Goal: Task Accomplishment & Management: Manage account settings

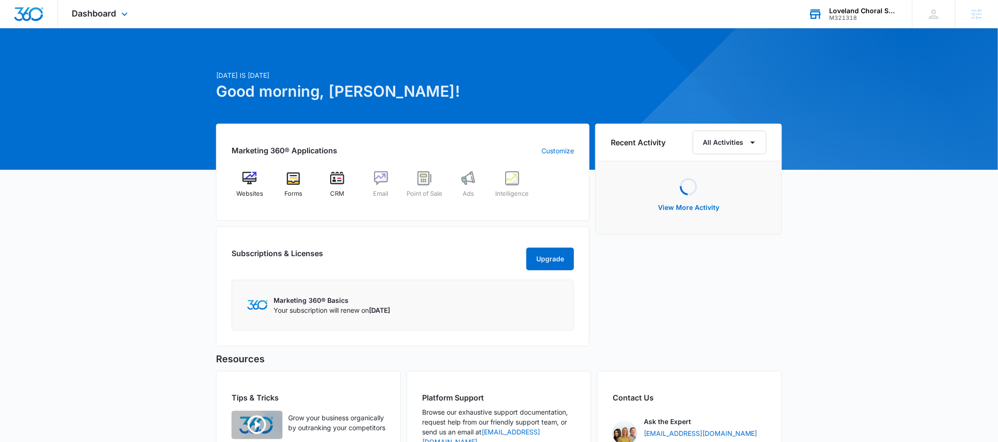
click at [853, 15] on div "M321318" at bounding box center [864, 18] width 69 height 7
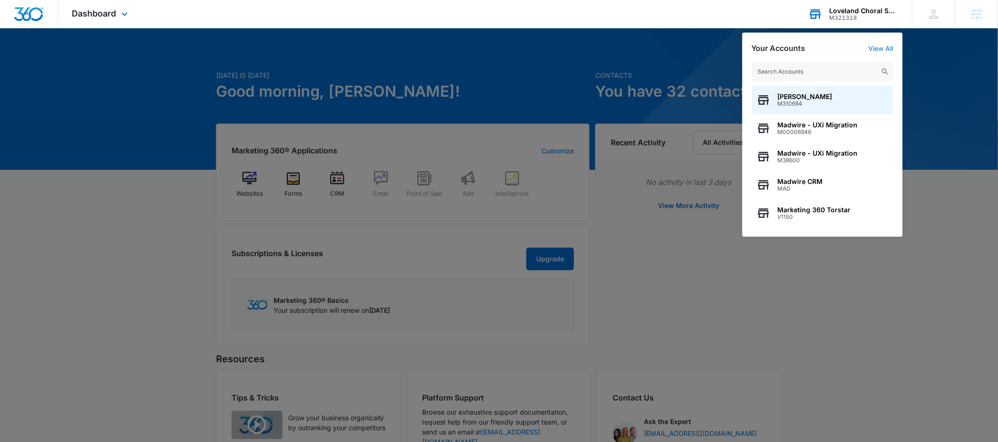
click at [814, 75] on input "text" at bounding box center [823, 71] width 142 height 19
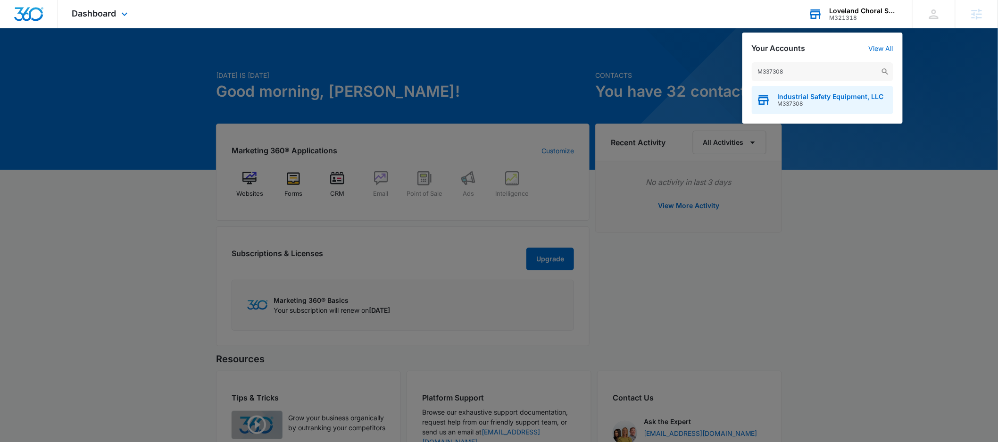
type input "M337308"
click at [817, 95] on span "Industrial Safety Equipment, LLC" at bounding box center [831, 97] width 106 height 8
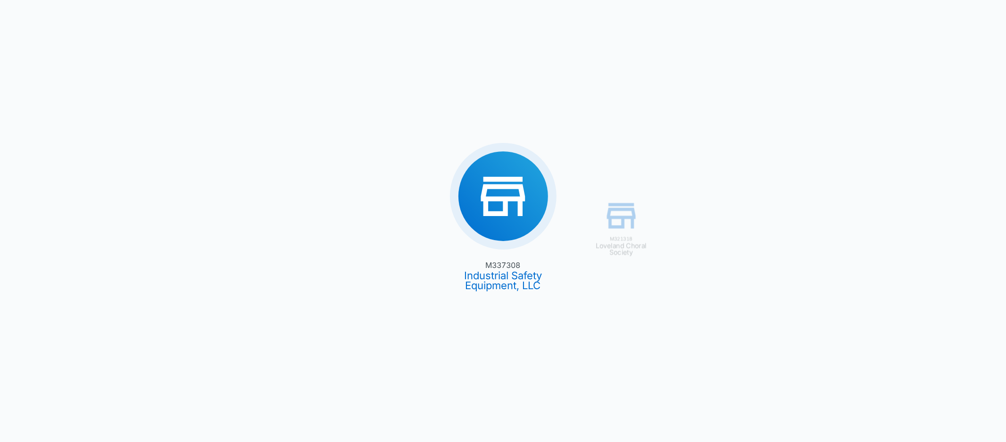
click at [505, 207] on div "M321318 Loveland Choral Society M337308 Industrial Safety Equipment, LLC" at bounding box center [503, 221] width 1006 height 442
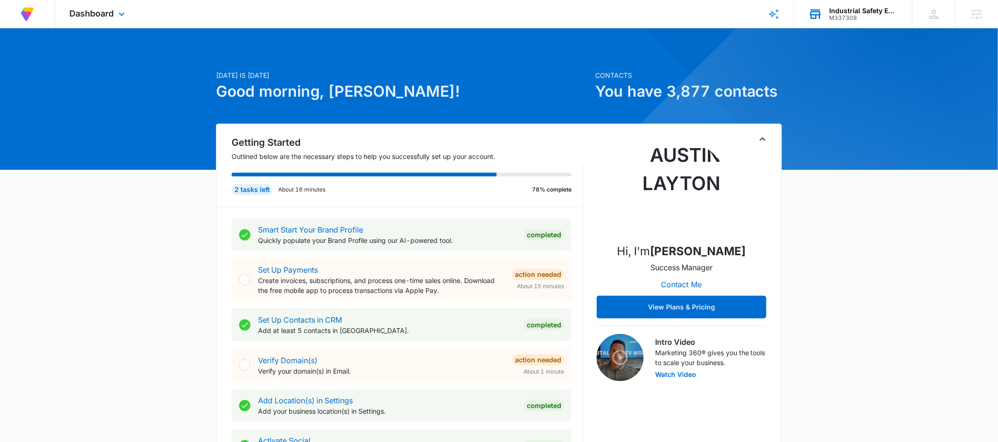
click at [98, 7] on div "Dashboard Apps Reputation Forms CRM Email Social Content Ads Intelligence Files…" at bounding box center [98, 14] width 86 height 28
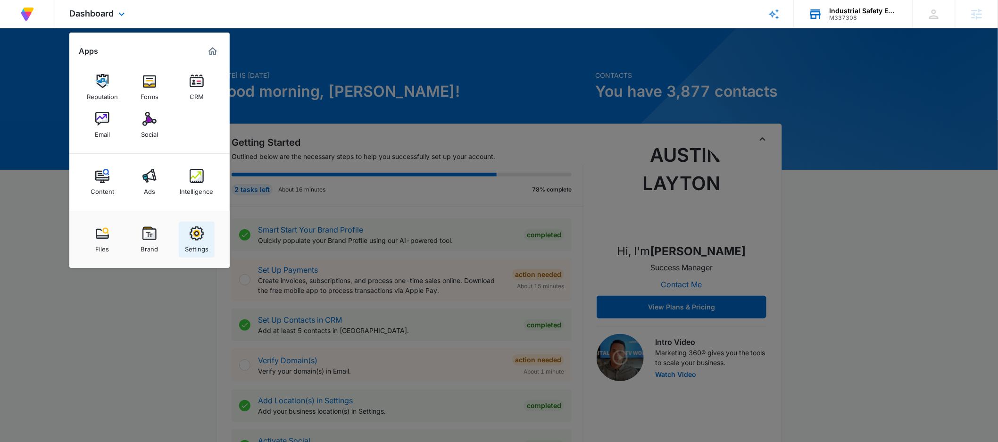
click at [198, 232] on img at bounding box center [197, 233] width 14 height 14
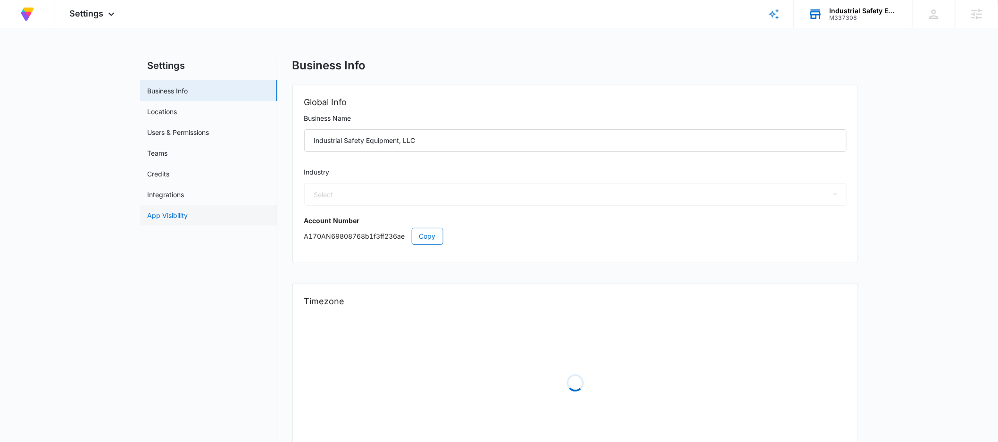
select select "45"
select select "US"
select select "America/[GEOGRAPHIC_DATA]"
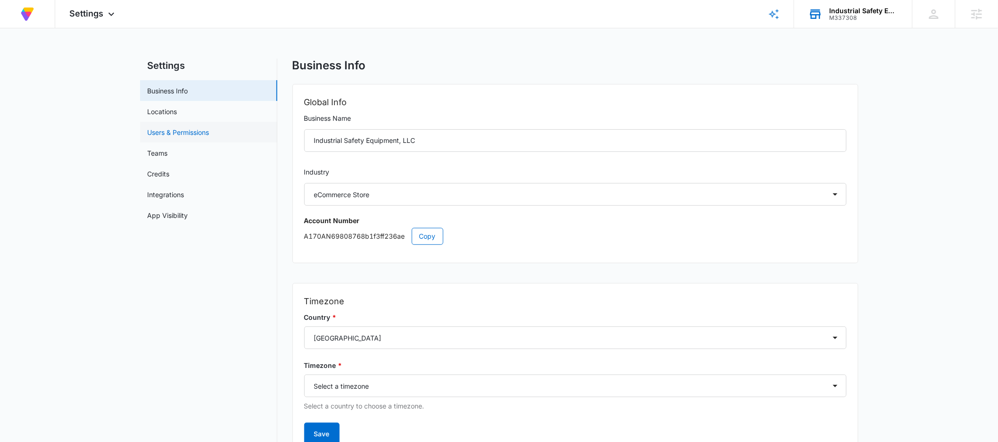
click at [173, 129] on link "Users & Permissions" at bounding box center [179, 132] width 62 height 10
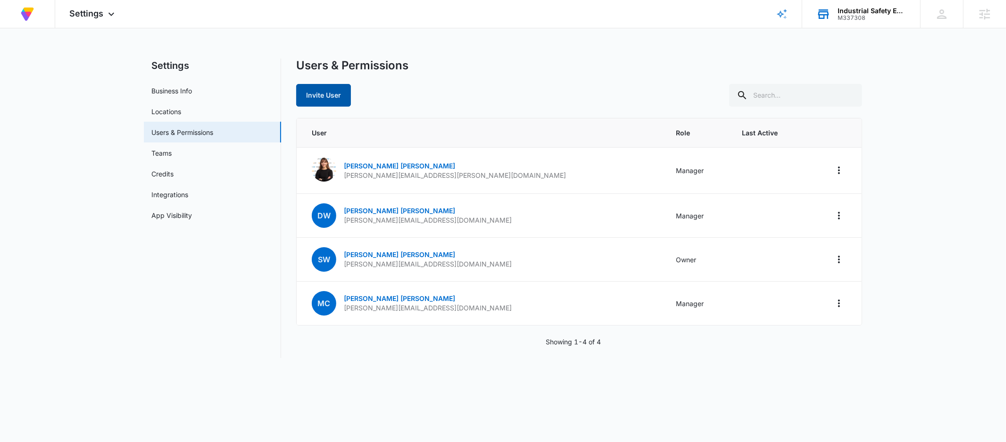
click at [335, 98] on button "Invite User" at bounding box center [323, 95] width 55 height 23
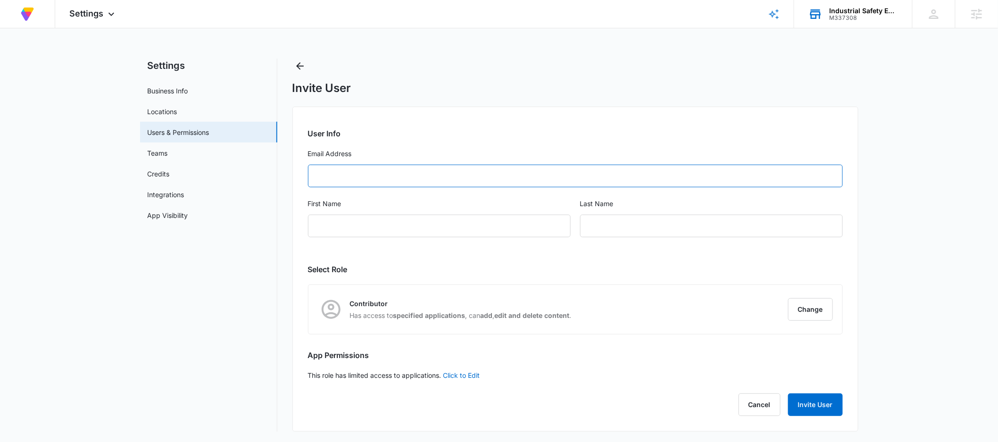
click at [365, 181] on input "Email Address" at bounding box center [575, 176] width 535 height 23
type input "[EMAIL_ADDRESS][PERSON_NAME][DOMAIN_NAME]"
type input "Bayley"
type input "[PERSON_NAME]"
type input "[EMAIL_ADDRESS][PERSON_NAME][DOMAIN_NAME]"
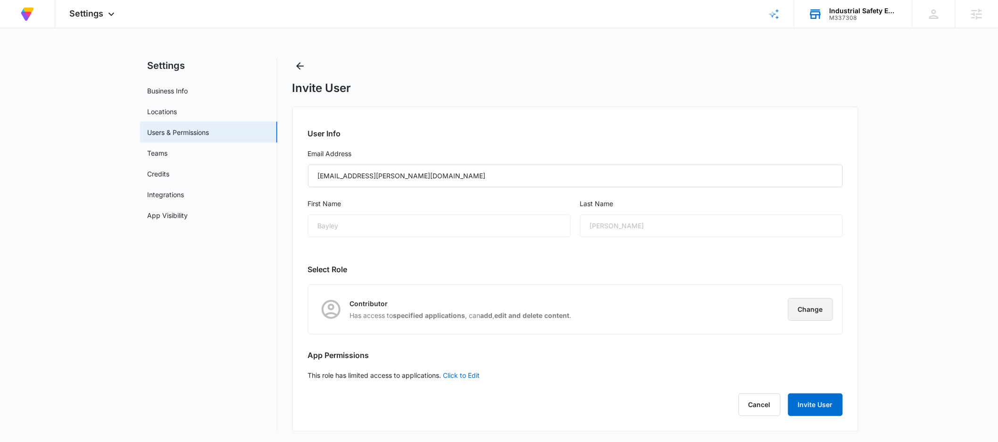
click at [821, 306] on button "Change" at bounding box center [810, 309] width 45 height 23
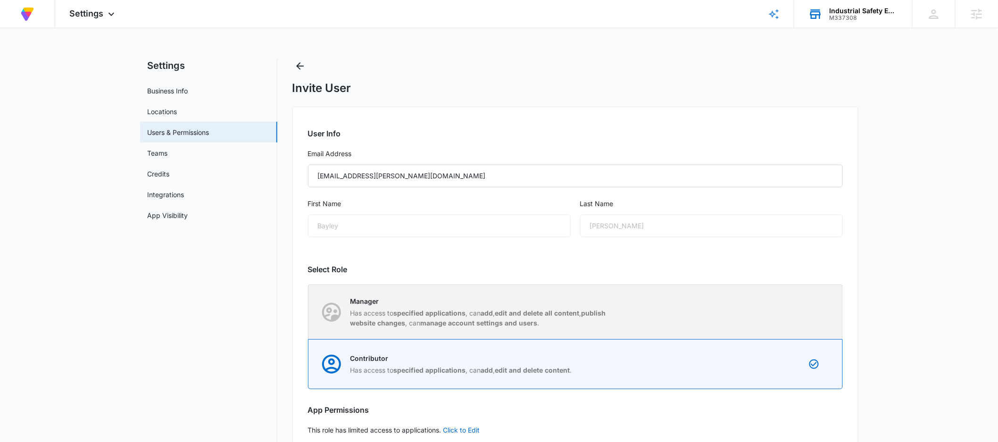
click at [536, 314] on strong "edit and delete all content" at bounding box center [537, 313] width 84 height 8
click at [309, 312] on input "Manager Has access to specified applications , can add , edit and delete all co…" at bounding box center [309, 312] width 0 height 0
radio input "true"
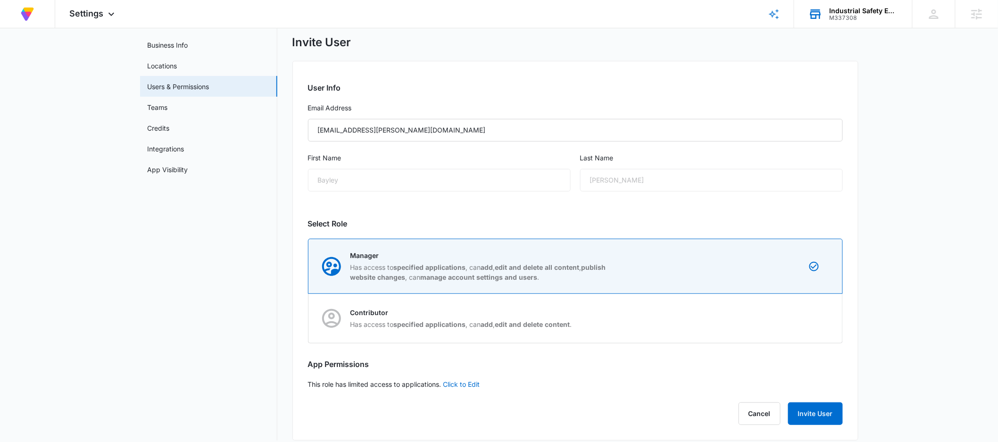
scroll to position [55, 0]
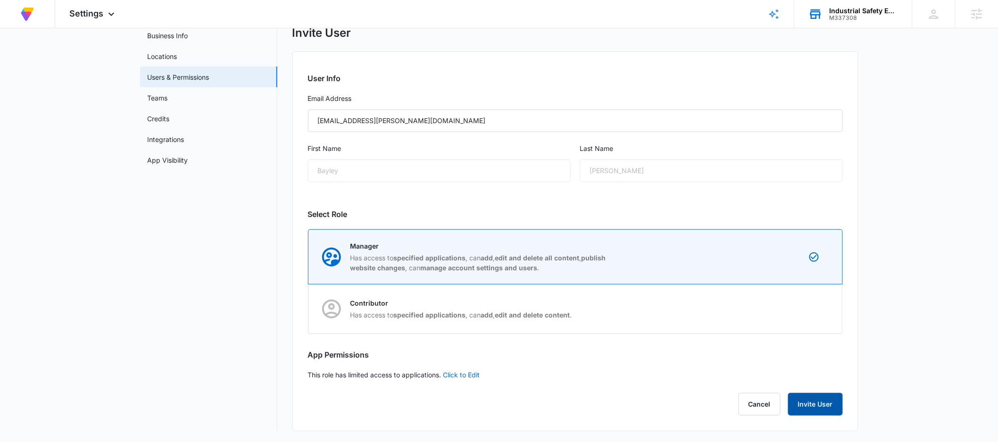
click at [823, 405] on button "Invite User" at bounding box center [815, 404] width 55 height 23
